Goal: Check status: Check status

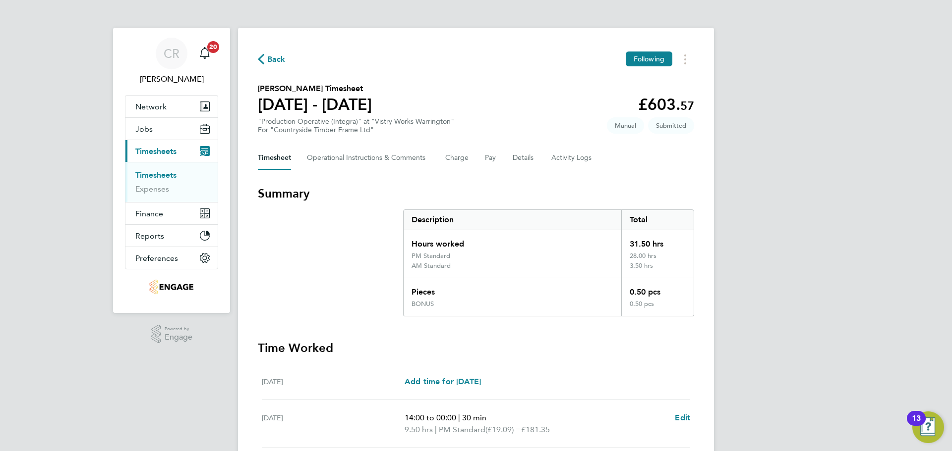
click at [274, 54] on span "Back" at bounding box center [276, 60] width 18 height 12
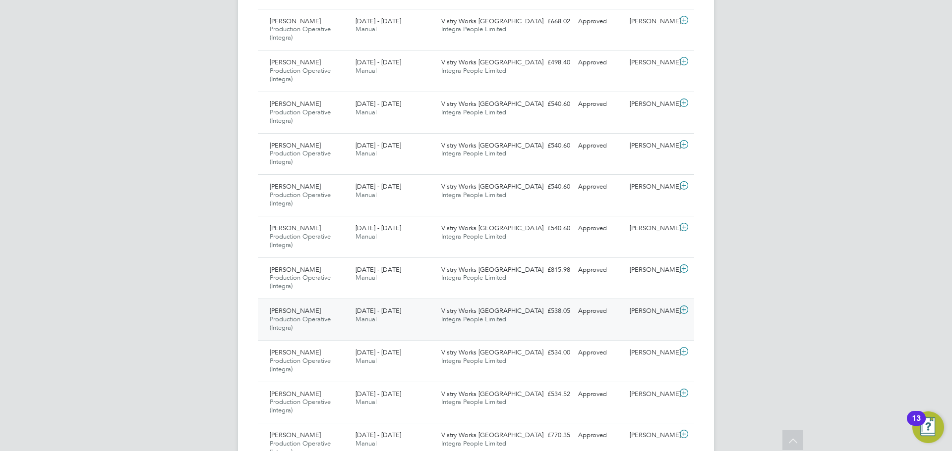
click at [491, 324] on div "Vistry Works Warrington Integra People Limited" at bounding box center [480, 315] width 86 height 25
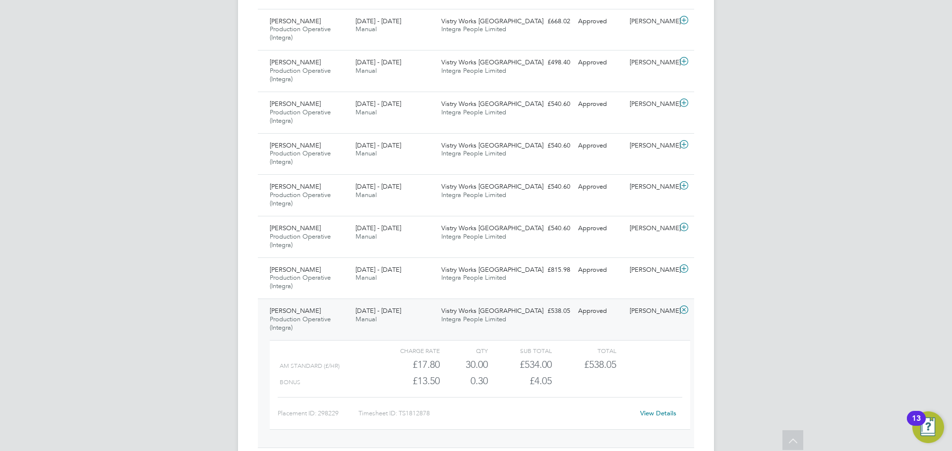
click at [650, 412] on link "View Details" at bounding box center [658, 413] width 36 height 8
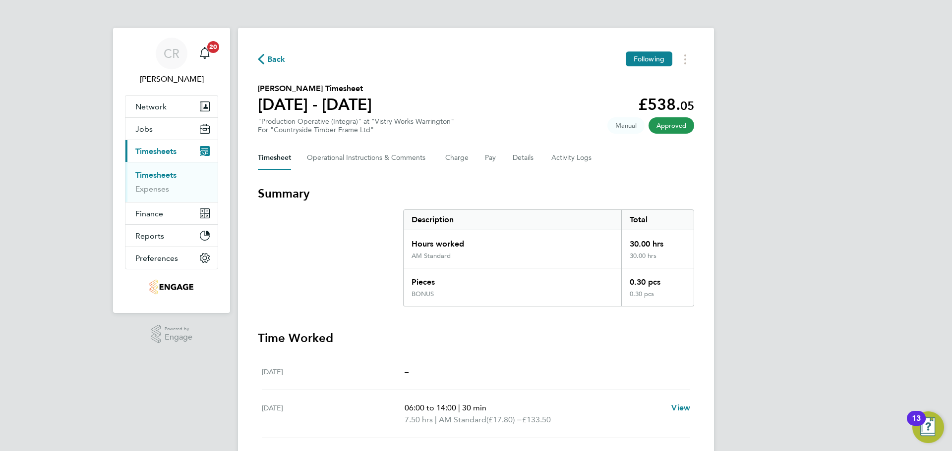
click at [268, 63] on span "Back" at bounding box center [276, 60] width 18 height 12
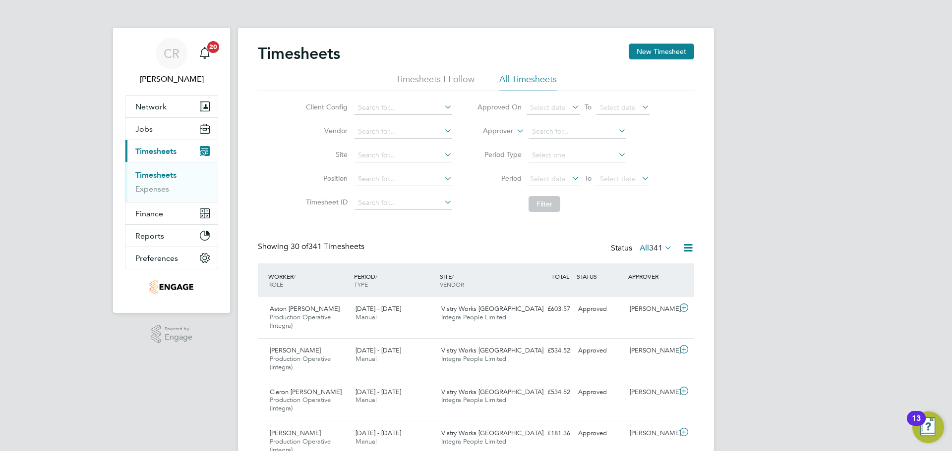
drag, startPoint x: 316, startPoint y: 155, endPoint x: 328, endPoint y: 241, distance: 87.1
drag, startPoint x: 328, startPoint y: 241, endPoint x: 280, endPoint y: 213, distance: 56.0
click at [280, 213] on div "Client Config Vendor Site Position Timesheet ID Approved On Select date To Sele…" at bounding box center [476, 154] width 436 height 126
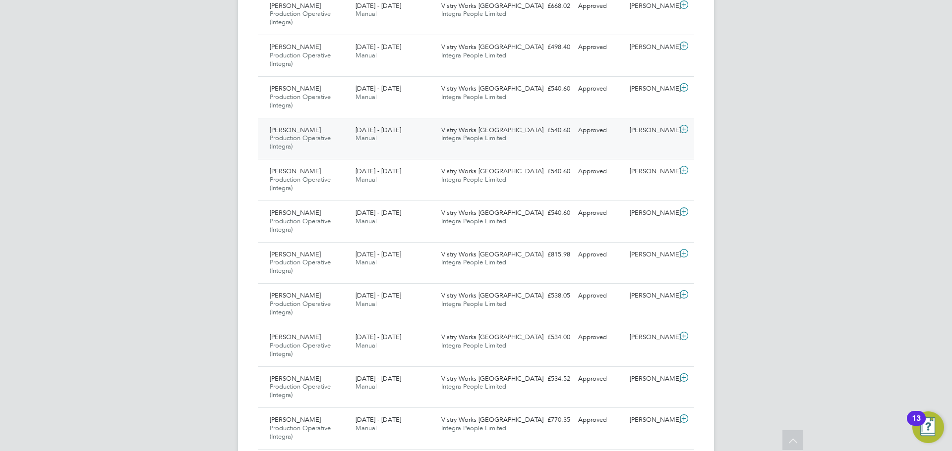
click at [570, 145] on div "[PERSON_NAME] Production Operative (Integra) [DATE] - [DATE] [DATE] - [DATE] Ma…" at bounding box center [476, 139] width 436 height 42
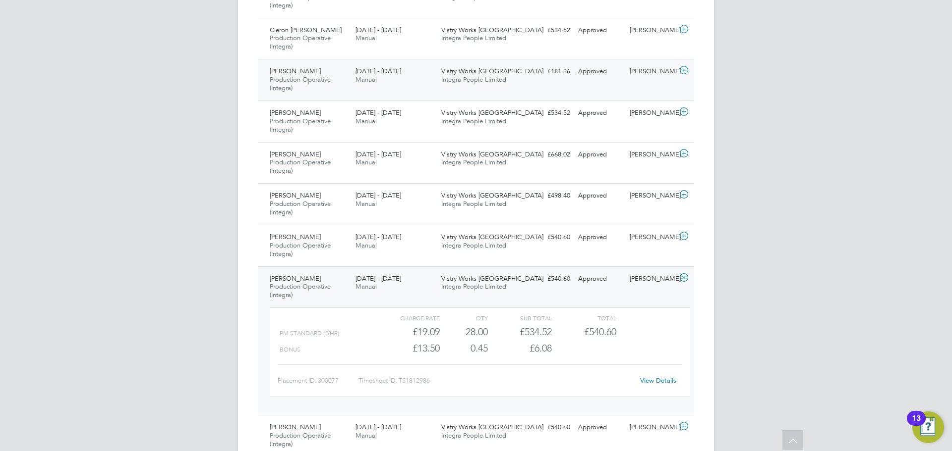
drag, startPoint x: 574, startPoint y: 87, endPoint x: 586, endPoint y: 96, distance: 14.2
click at [574, 87] on div "[PERSON_NAME] Production Operative (Integra) [DATE] - [DATE] [DATE] - [DATE] Ma…" at bounding box center [476, 80] width 436 height 42
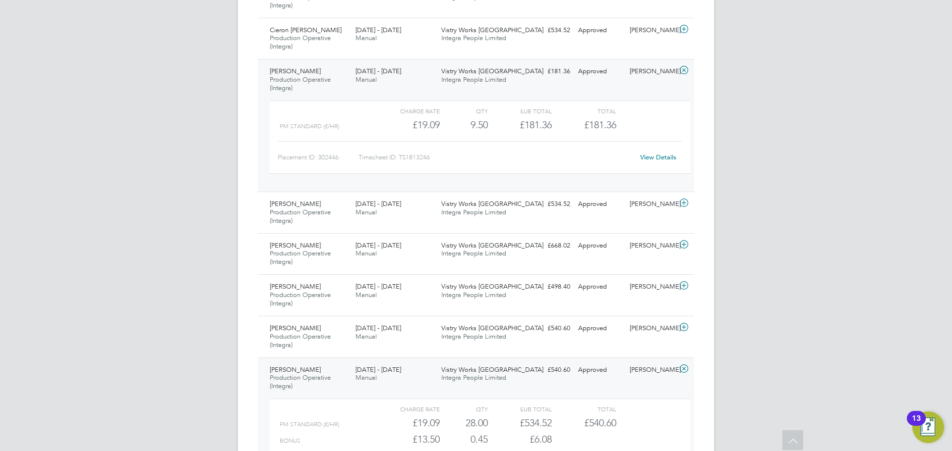
click at [657, 158] on link "View Details" at bounding box center [658, 157] width 36 height 8
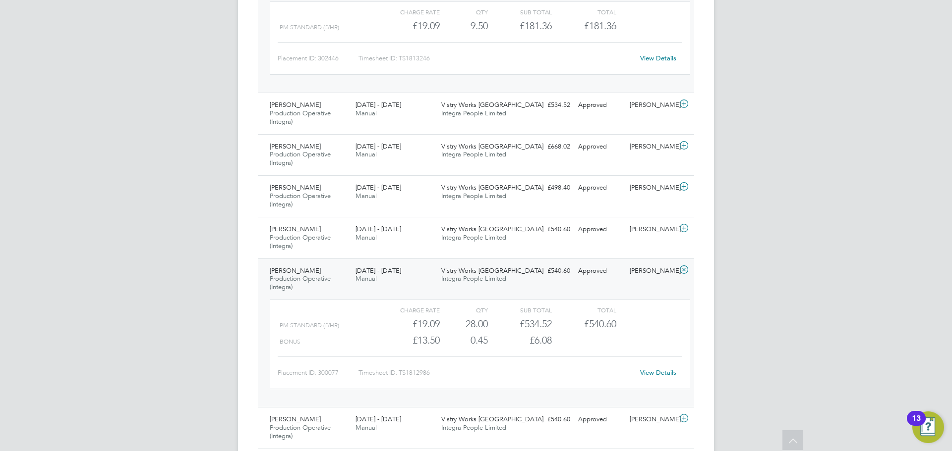
click at [621, 281] on div "[PERSON_NAME] Production Operative (Integra) [DATE] - [DATE] [DATE] - [DATE] Ma…" at bounding box center [476, 333] width 436 height 149
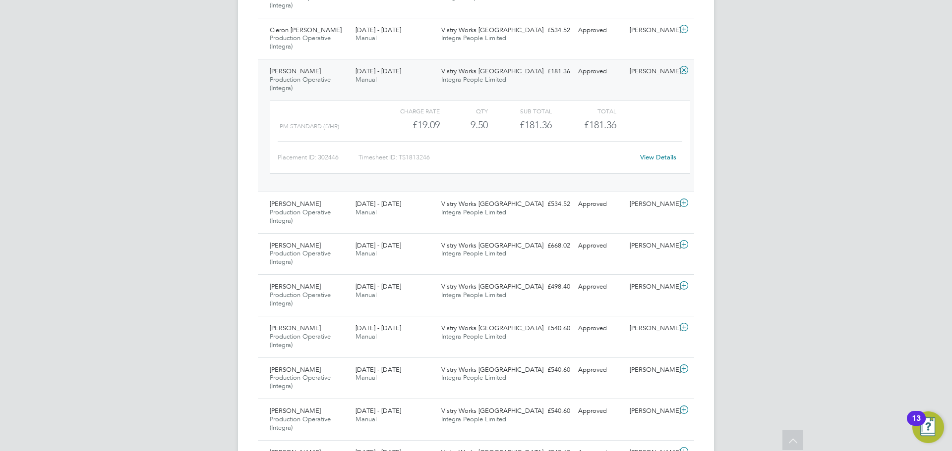
click at [579, 76] on div "Approved" at bounding box center [600, 71] width 52 height 16
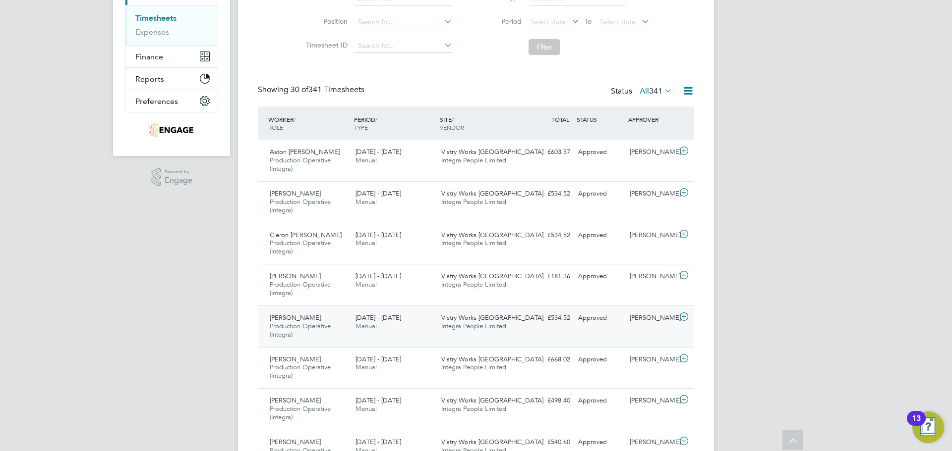
scroll to position [263, 0]
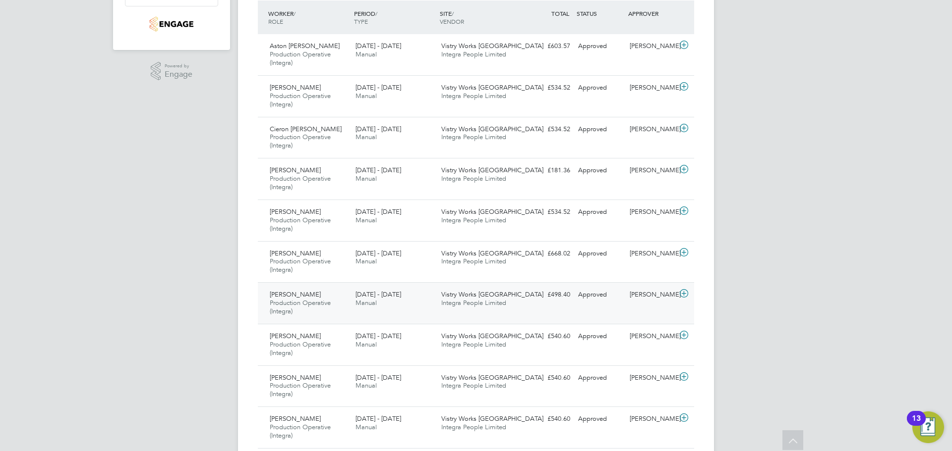
drag, startPoint x: 607, startPoint y: 293, endPoint x: 614, endPoint y: 313, distance: 20.8
click at [607, 293] on div "Approved" at bounding box center [600, 295] width 52 height 16
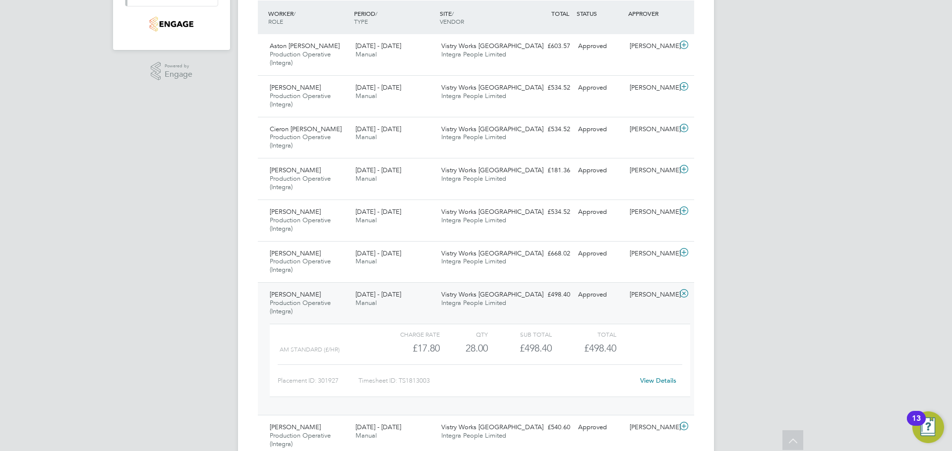
scroll to position [0, 0]
